Goal: Information Seeking & Learning: Learn about a topic

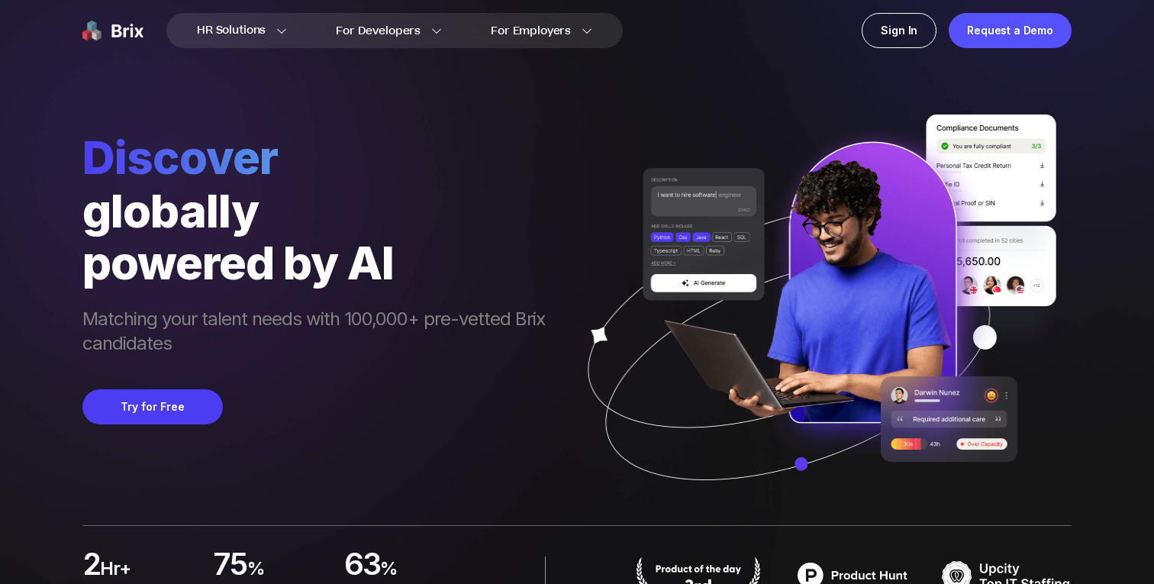
click at [293, 321] on span "Matching your talent needs with 100,000+ pre-vetted Brix candidates" at bounding box center [321, 333] width 478 height 52
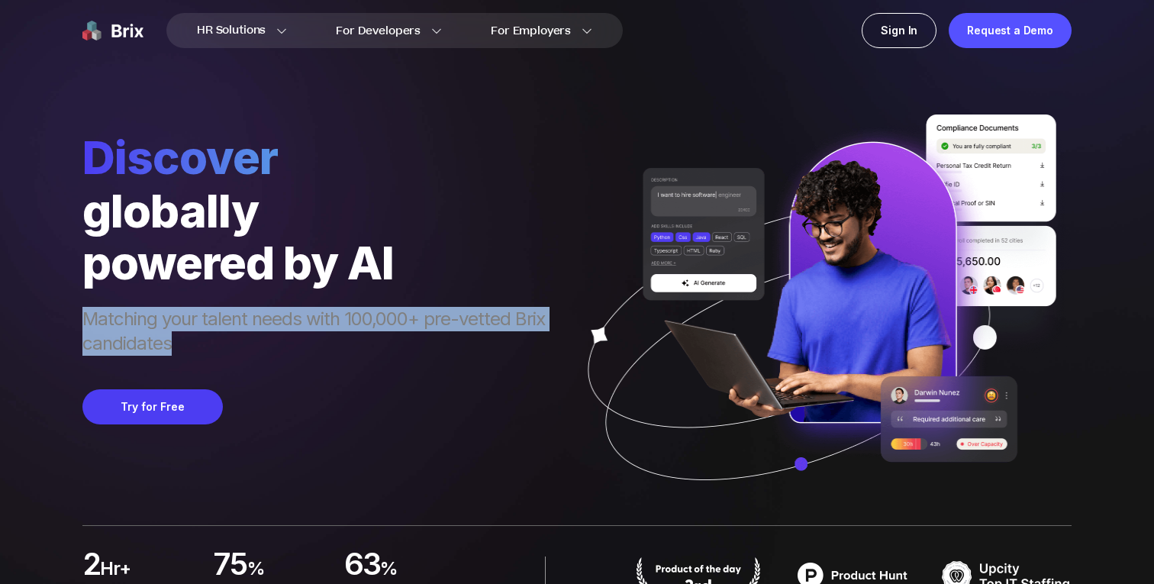
click at [293, 321] on span "Matching your talent needs with 100,000+ pre-vetted Brix candidates" at bounding box center [321, 333] width 478 height 52
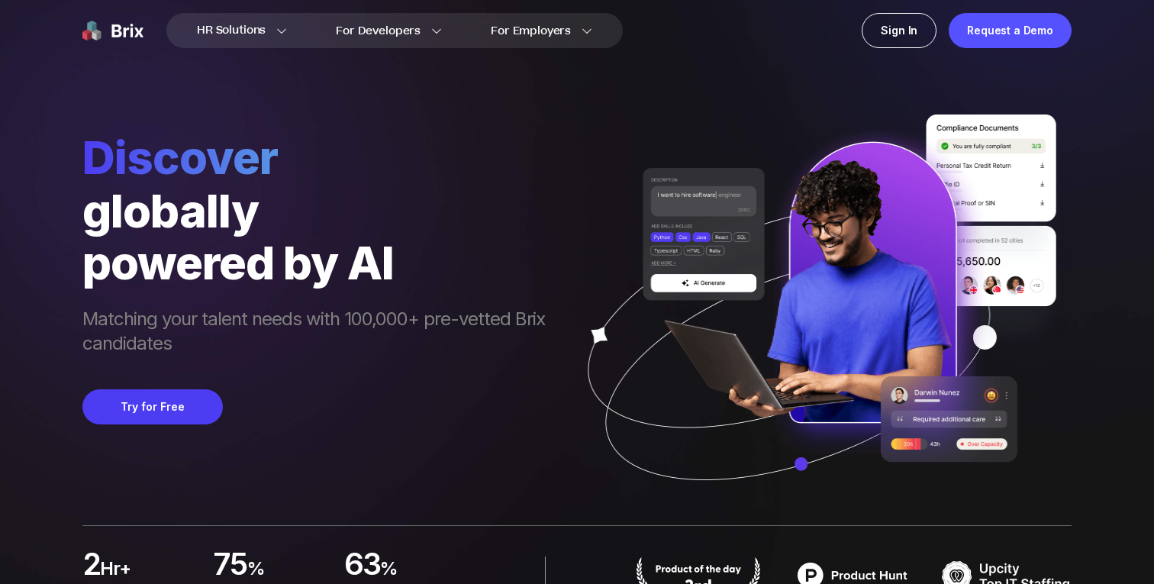
click at [473, 243] on div "powered by AI" at bounding box center [321, 263] width 478 height 52
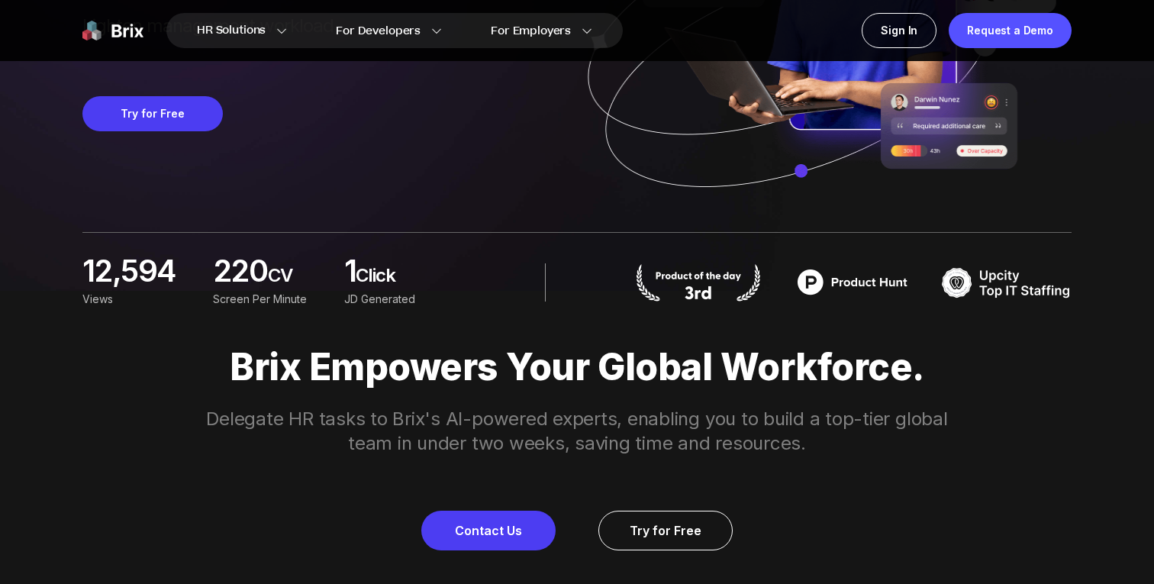
scroll to position [294, 0]
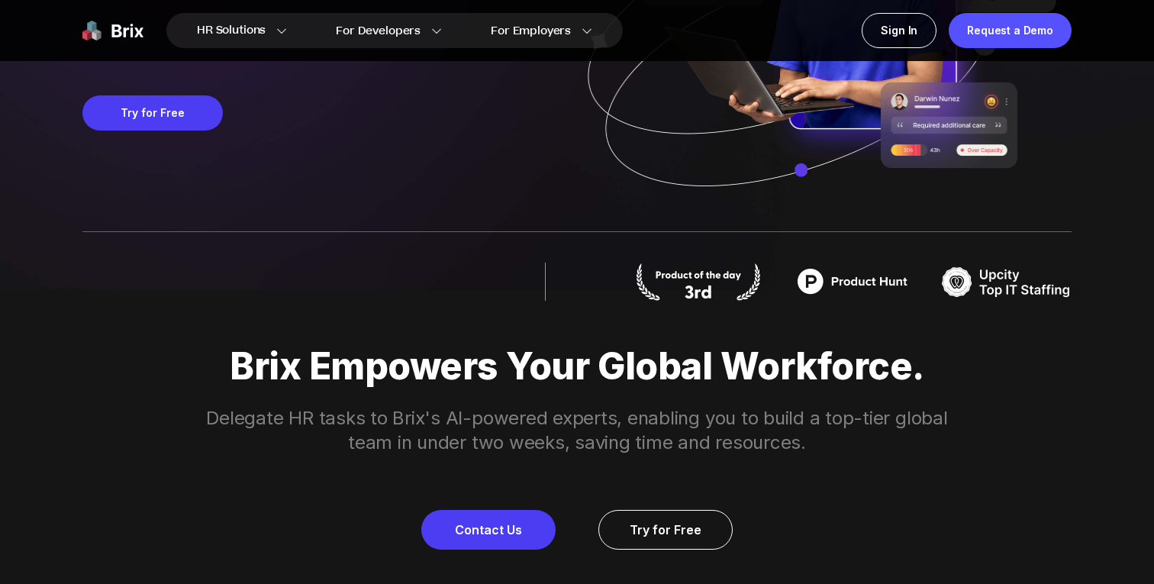
click at [800, 434] on p "Delegate HR tasks to Brix's AI-powered experts, enabling you to build a top-tie…" at bounding box center [577, 430] width 782 height 49
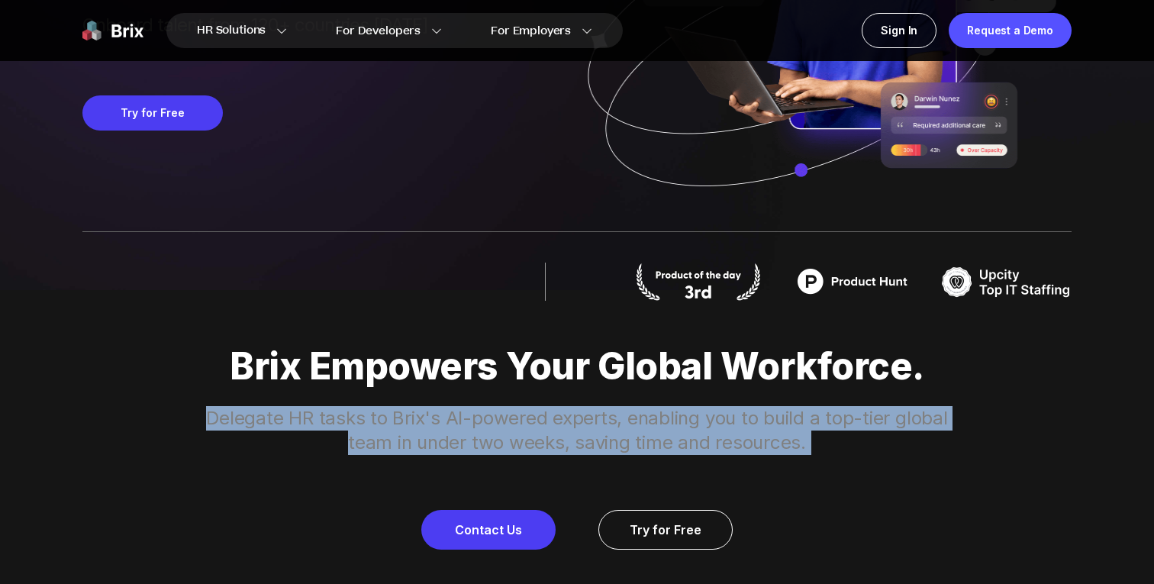
click at [800, 434] on p "Delegate HR tasks to Brix's AI-powered experts, enabling you to build a top-tie…" at bounding box center [577, 430] width 782 height 49
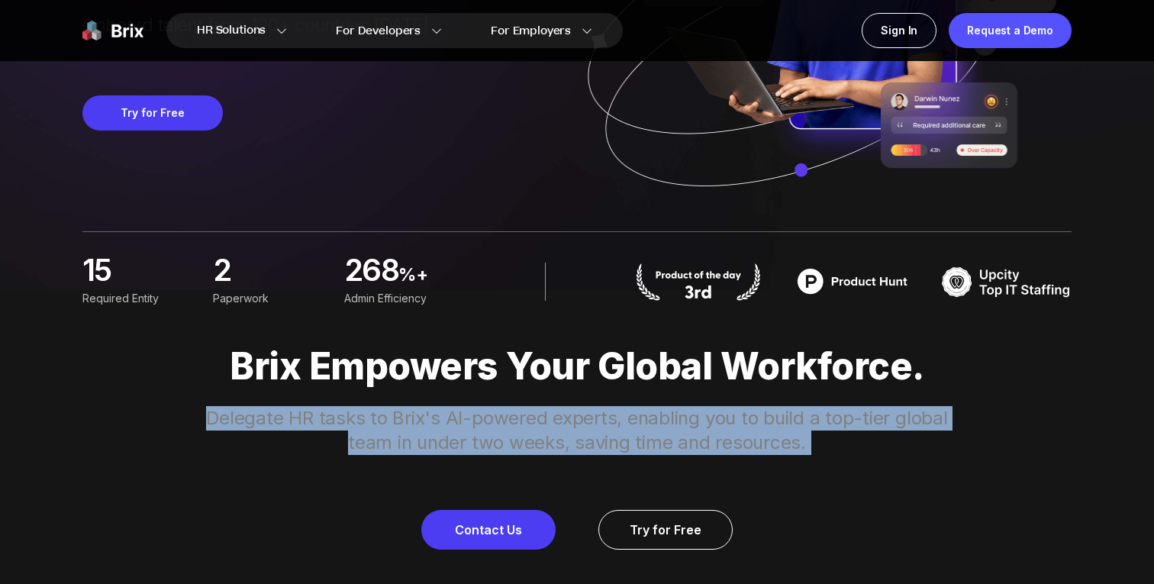
click at [821, 434] on p "Delegate HR tasks to Brix's AI-powered experts, enabling you to build a top-tie…" at bounding box center [577, 430] width 782 height 49
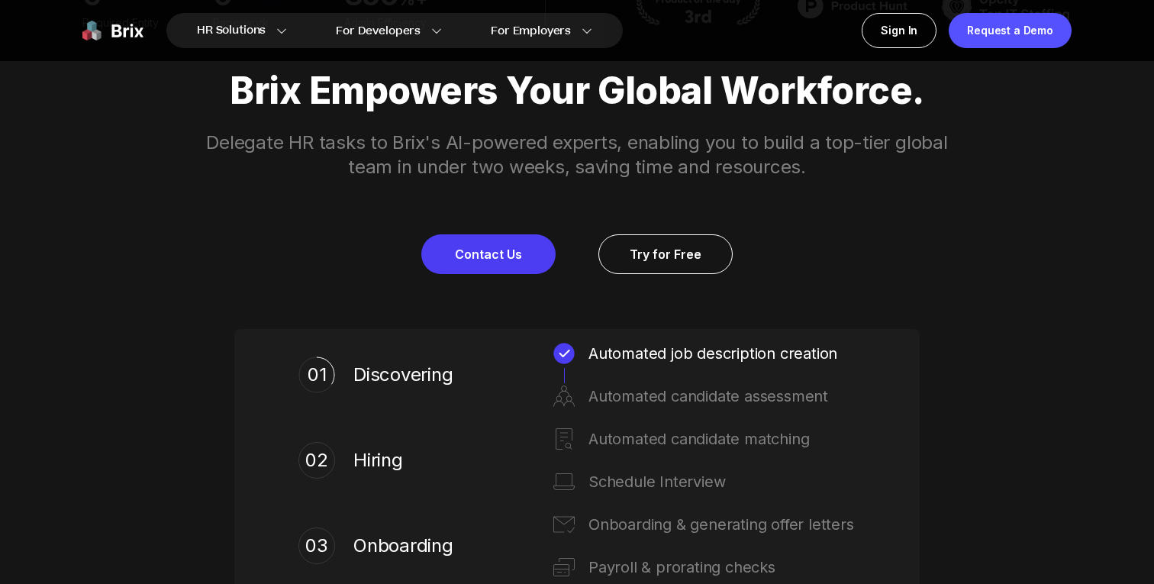
scroll to position [573, 0]
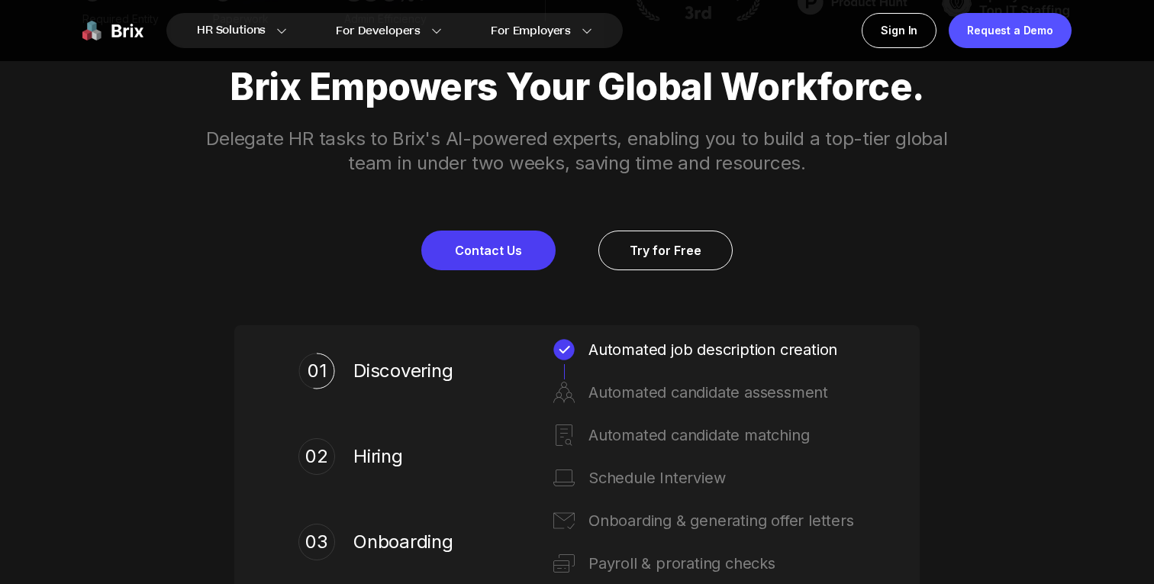
click at [747, 404] on div "Automated candidate assessment" at bounding box center [721, 392] width 267 height 24
click at [750, 394] on div "Automated candidate assessment" at bounding box center [721, 392] width 267 height 24
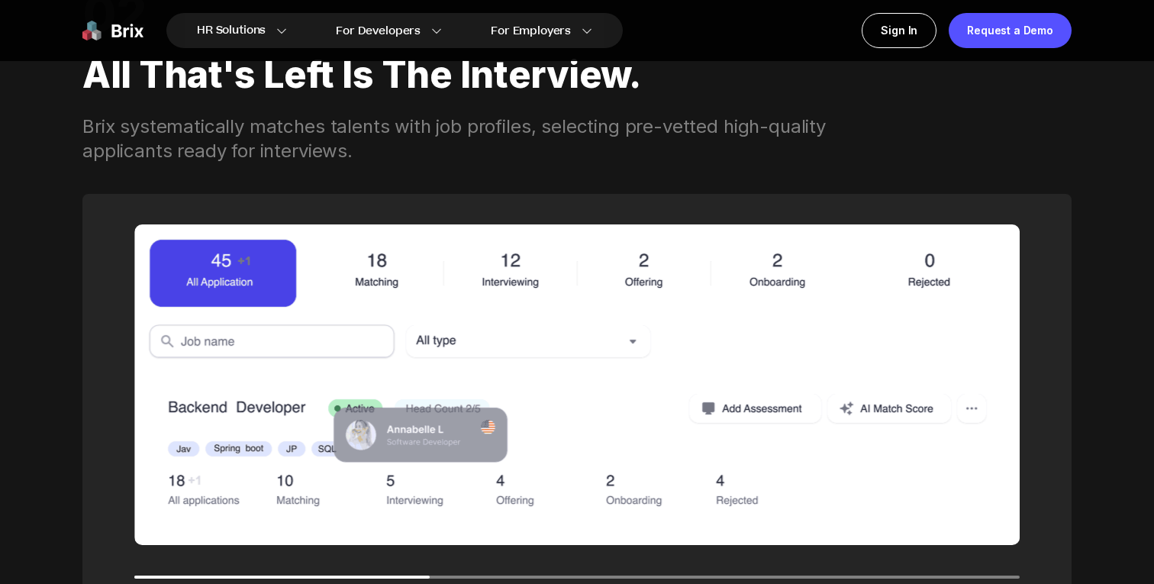
scroll to position [2039, 0]
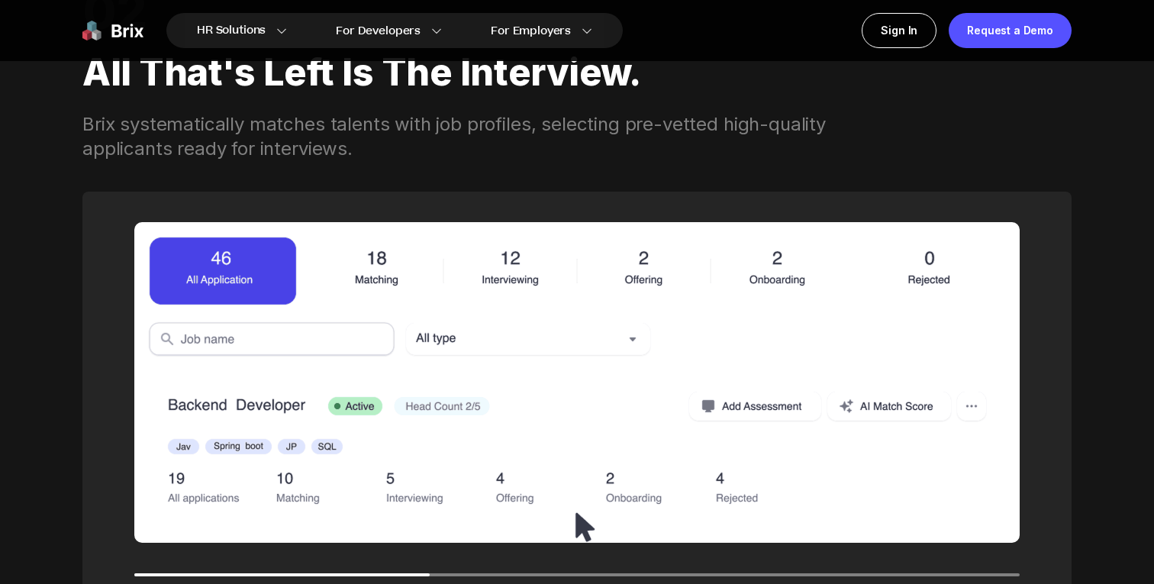
click at [636, 163] on div "02 All that's left is the interview. Brix systematically matches talents with j…" at bounding box center [576, 344] width 989 height 818
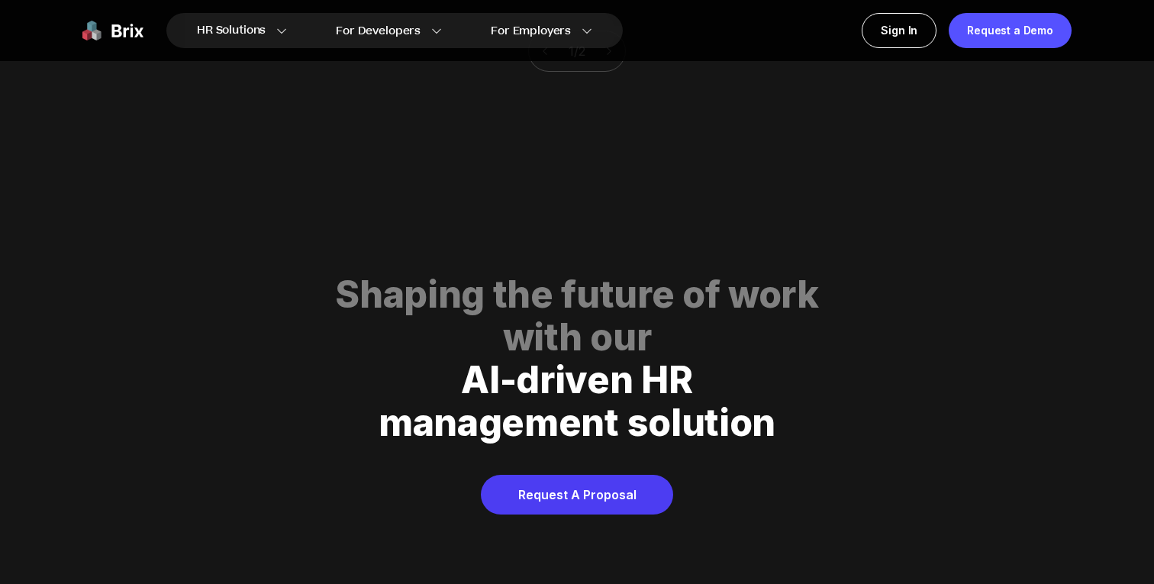
scroll to position [7243, 0]
